Goal: Task Accomplishment & Management: Manage account settings

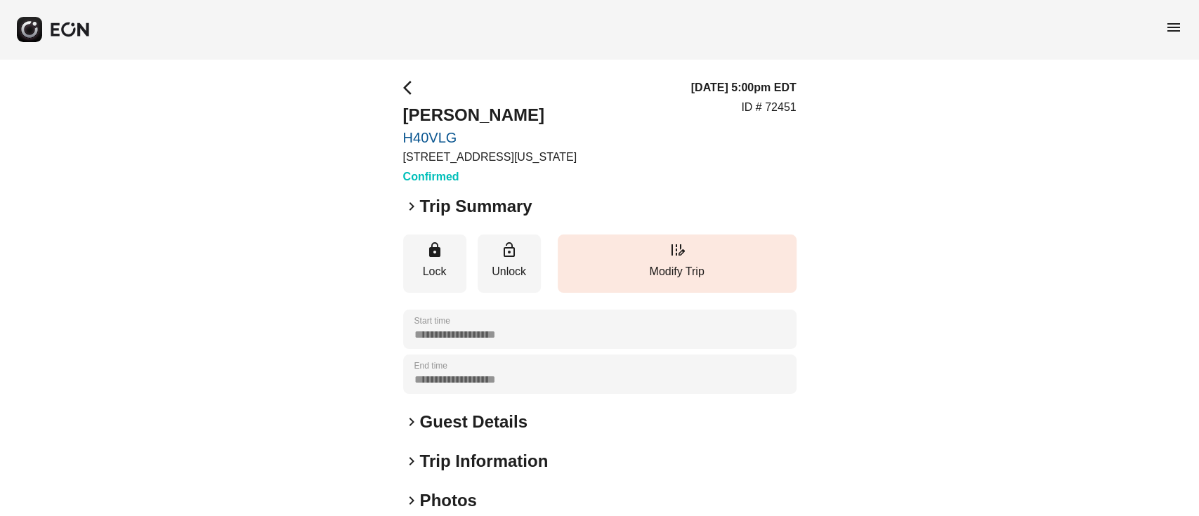
click at [430, 430] on h2 "Guest Details" at bounding box center [473, 422] width 107 height 22
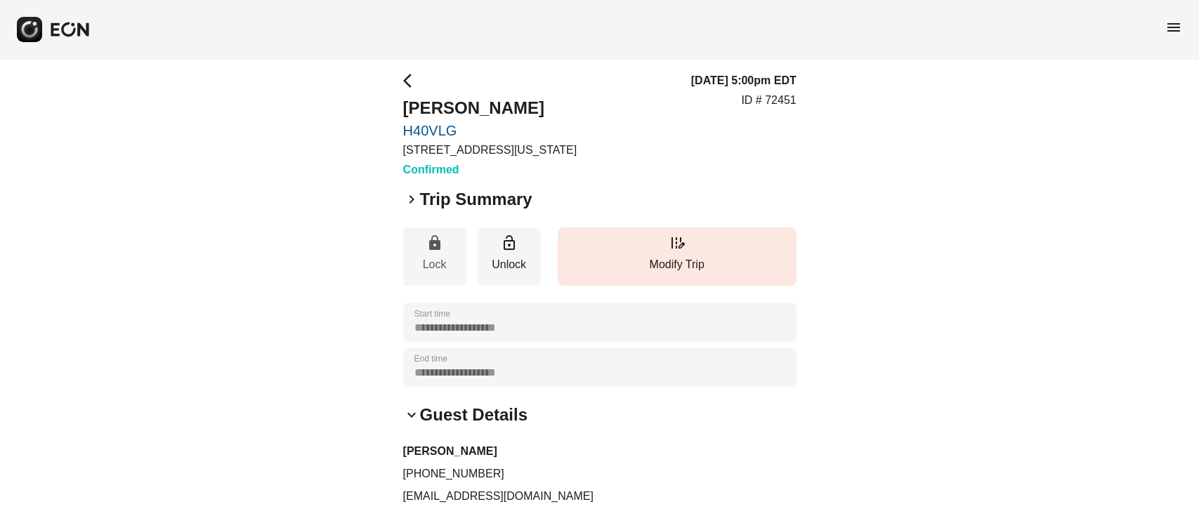
scroll to position [8, 0]
drag, startPoint x: 416, startPoint y: 474, endPoint x: 652, endPoint y: 470, distance: 235.9
click at [652, 470] on p "+13472248117" at bounding box center [599, 472] width 393 height 17
copy p "3472248117"
click at [443, 455] on h3 "Steeve Laurent" at bounding box center [599, 450] width 393 height 17
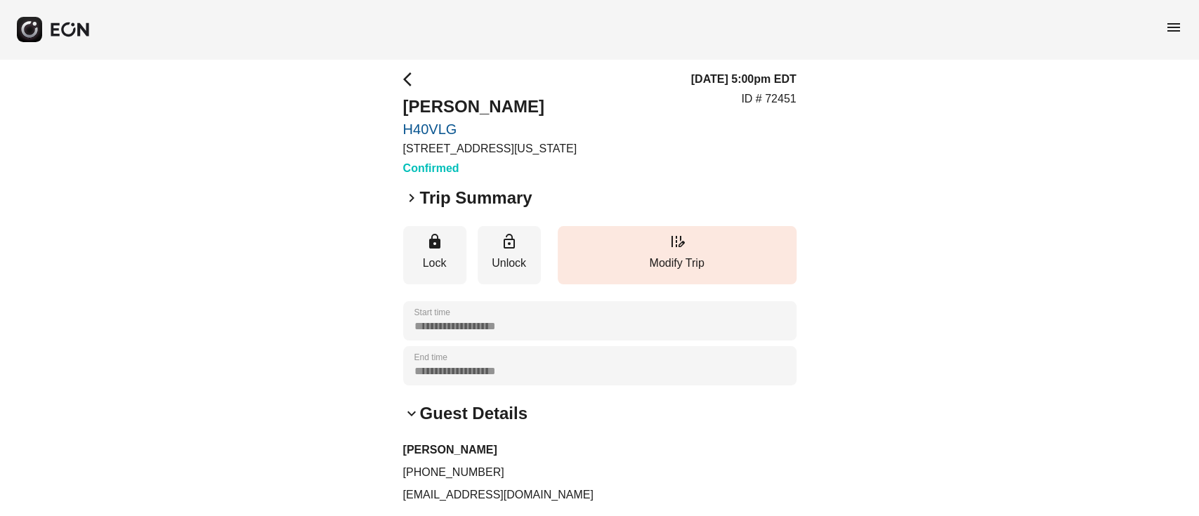
click at [443, 455] on h3 "Steeve Laurent" at bounding box center [599, 450] width 393 height 17
click at [490, 494] on p "slaurent85@gmail.com" at bounding box center [599, 495] width 393 height 17
copy div "slaurent85@gmail.com keyboard_arrow_right"
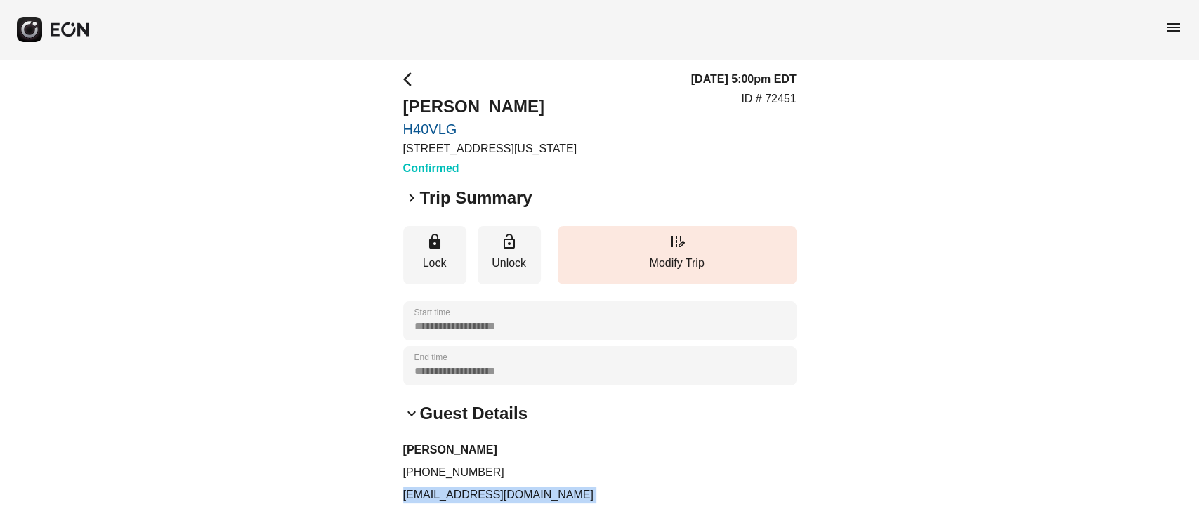
copy div "slaurent85@gmail.com keyboard_arrow_right"
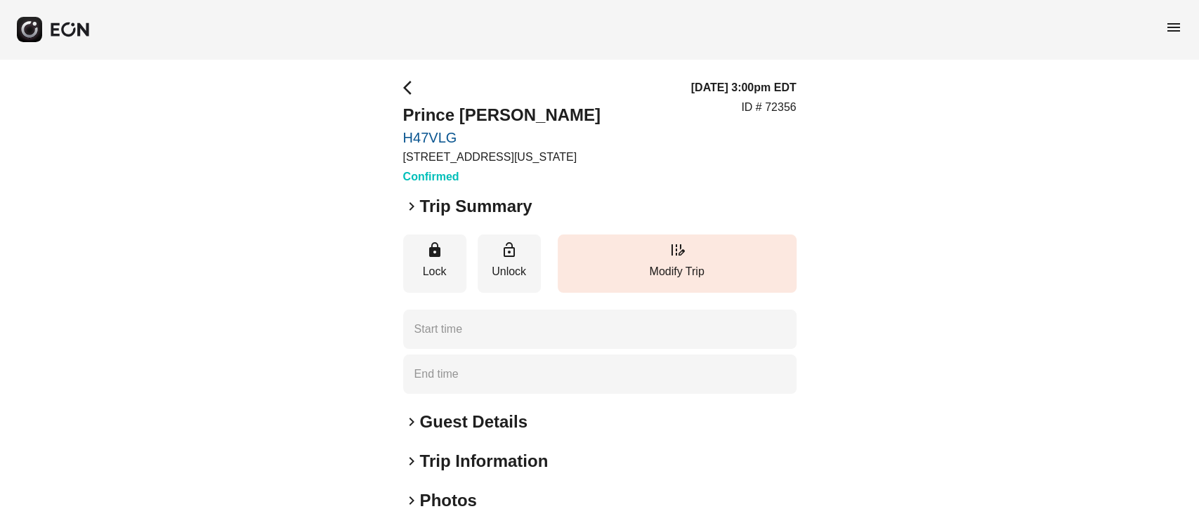
type time "**********"
click at [437, 432] on h2 "Guest Details" at bounding box center [473, 422] width 107 height 22
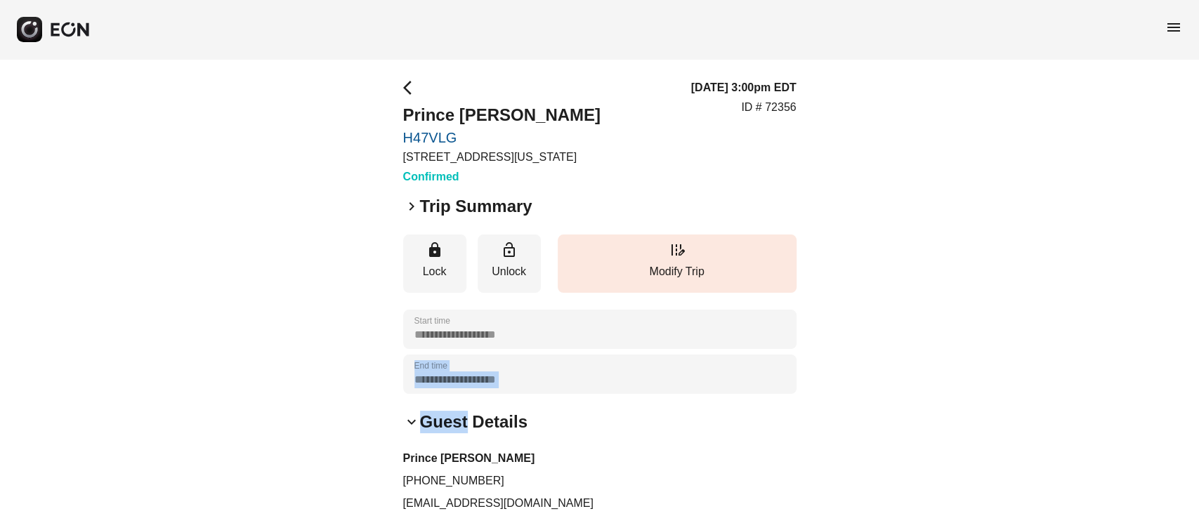
drag, startPoint x: 437, startPoint y: 432, endPoint x: 459, endPoint y: 367, distance: 69.1
click at [459, 367] on div "**********" at bounding box center [599, 419] width 393 height 680
click at [459, 367] on div "**********" at bounding box center [599, 374] width 393 height 39
click at [1180, 31] on span "menu" at bounding box center [1173, 27] width 17 height 17
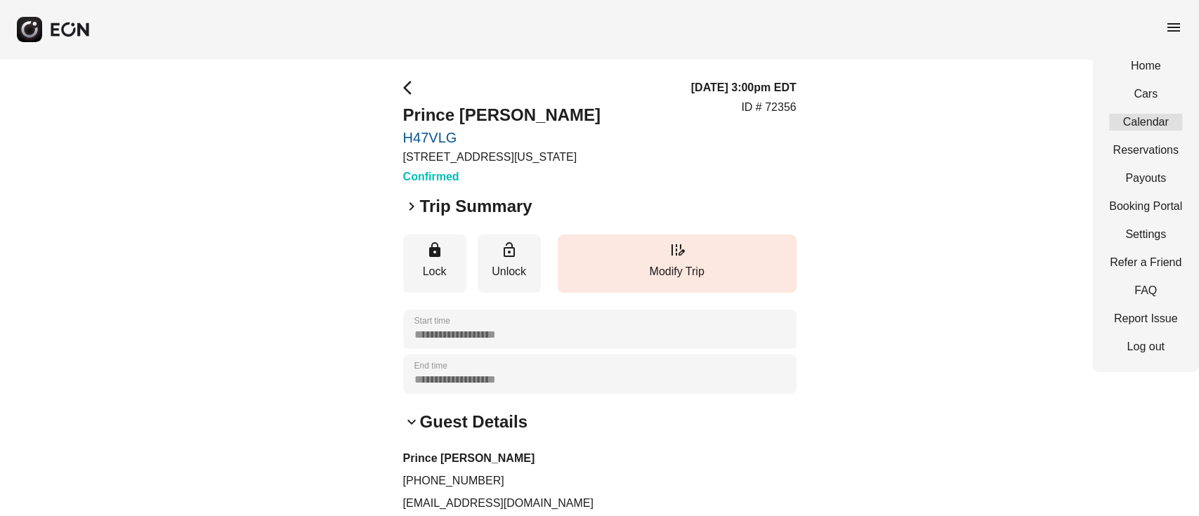
click at [1154, 126] on link "Calendar" at bounding box center [1145, 122] width 73 height 17
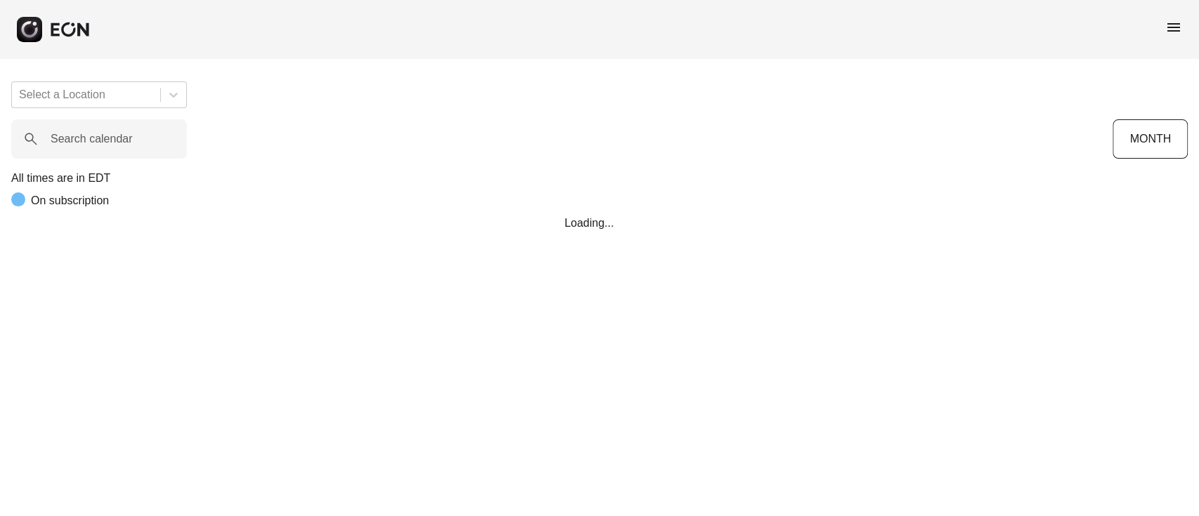
scroll to position [0, 260]
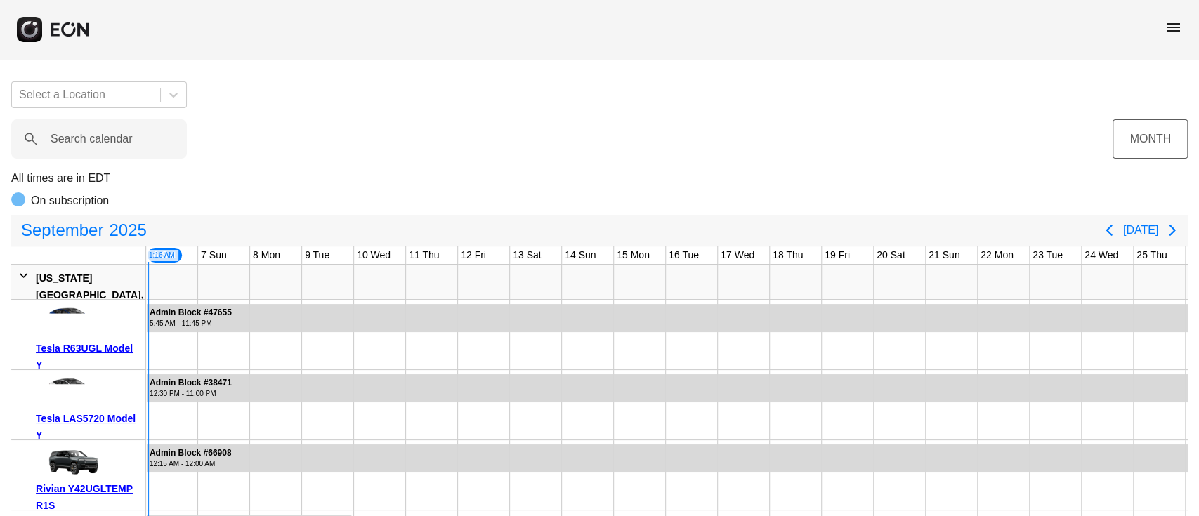
drag, startPoint x: 1115, startPoint y: 160, endPoint x: 1120, endPoint y: 145, distance: 16.2
click at [1120, 145] on button "MONTH" at bounding box center [1149, 138] width 75 height 39
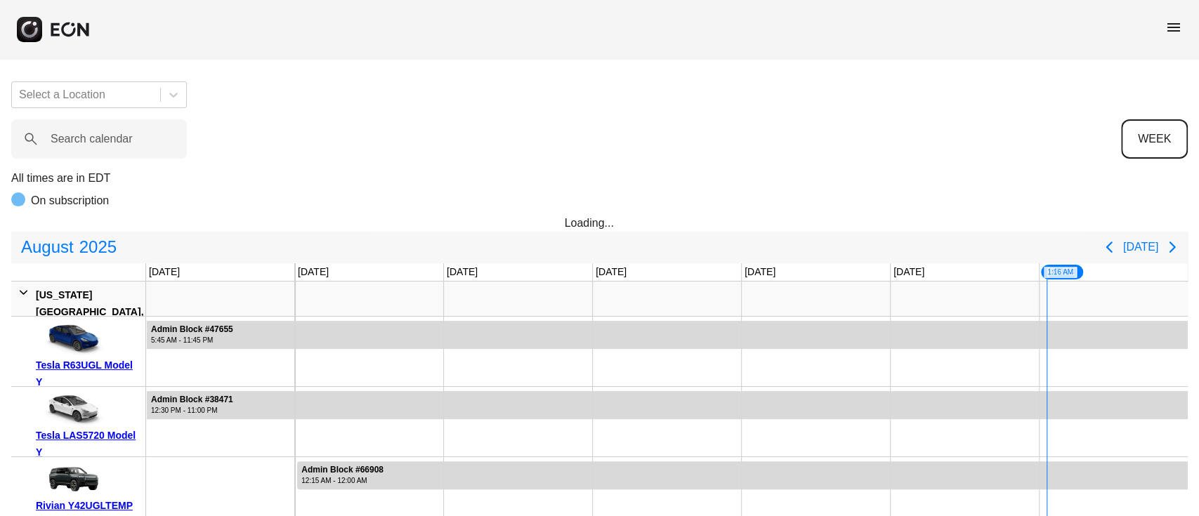
scroll to position [0, 0]
click at [60, 119] on calendar "Search calendar" at bounding box center [99, 138] width 176 height 39
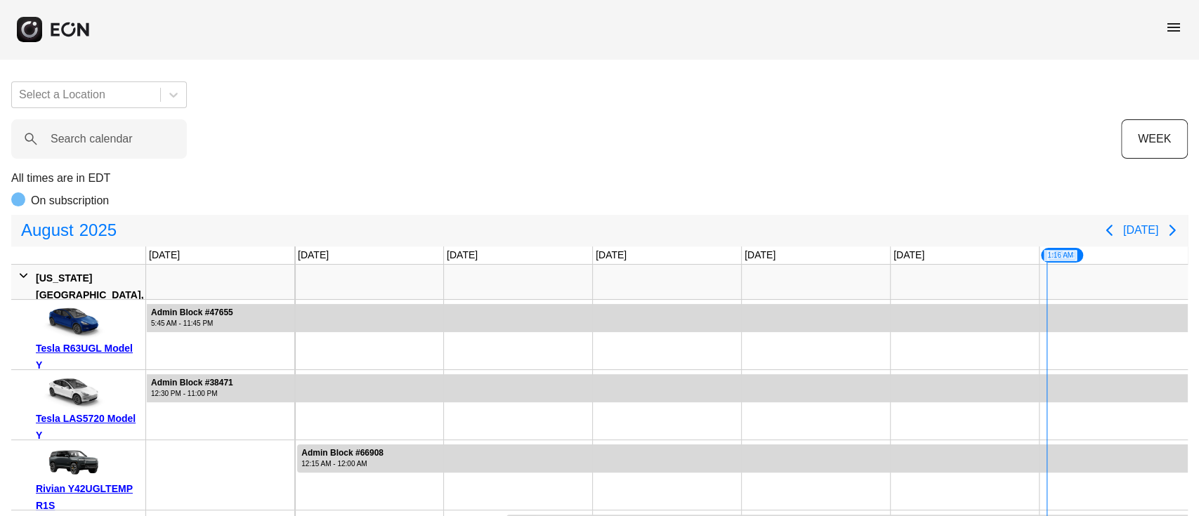
click at [464, 234] on div "August 2025" at bounding box center [554, 230] width 1082 height 28
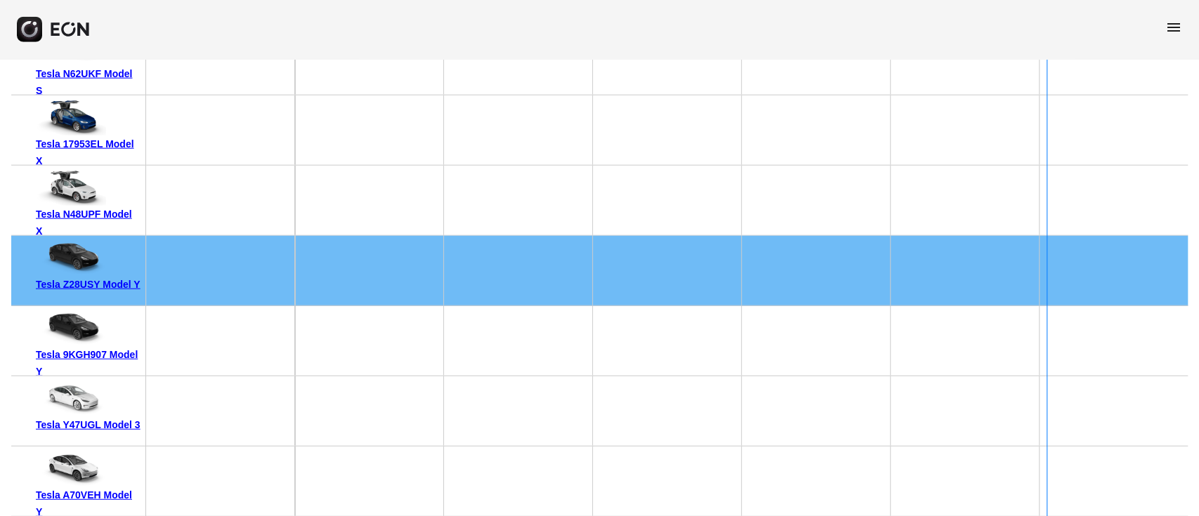
scroll to position [9436, 0]
